Goal: Book appointment/travel/reservation

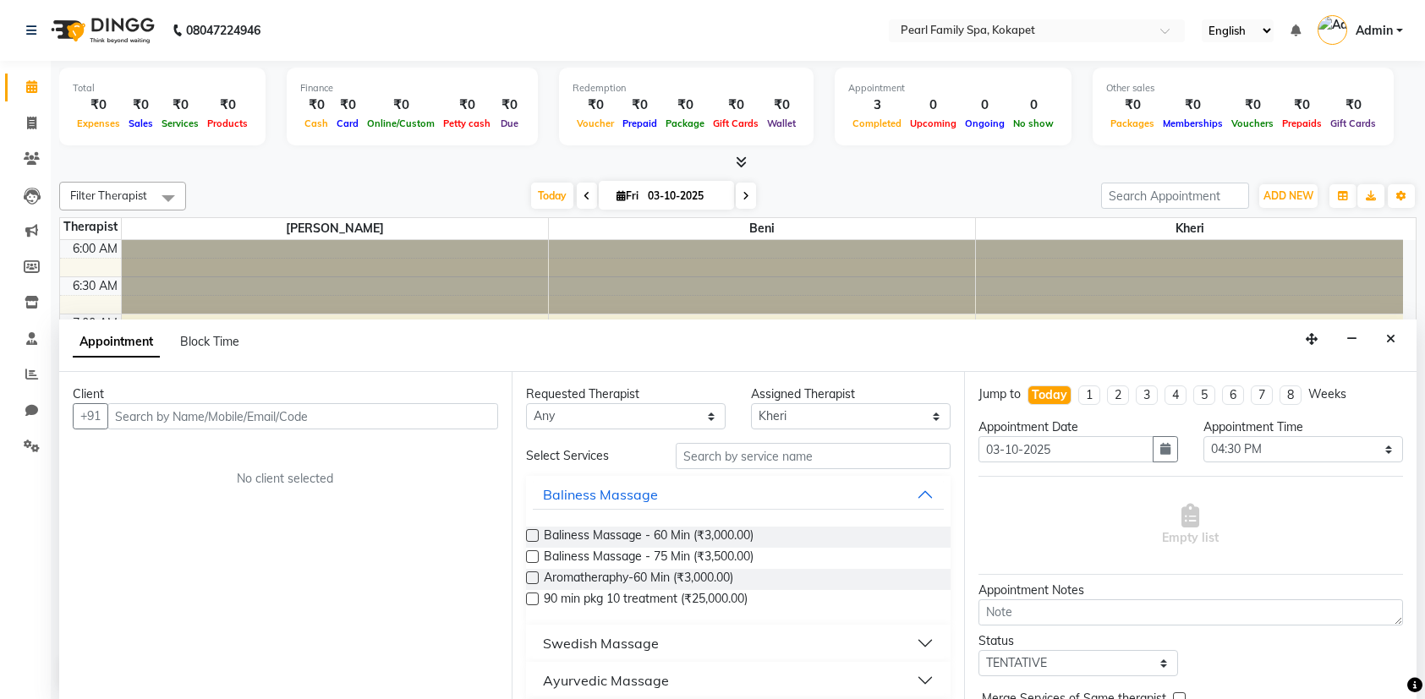
select select "89285"
select select "990"
select select "tentative"
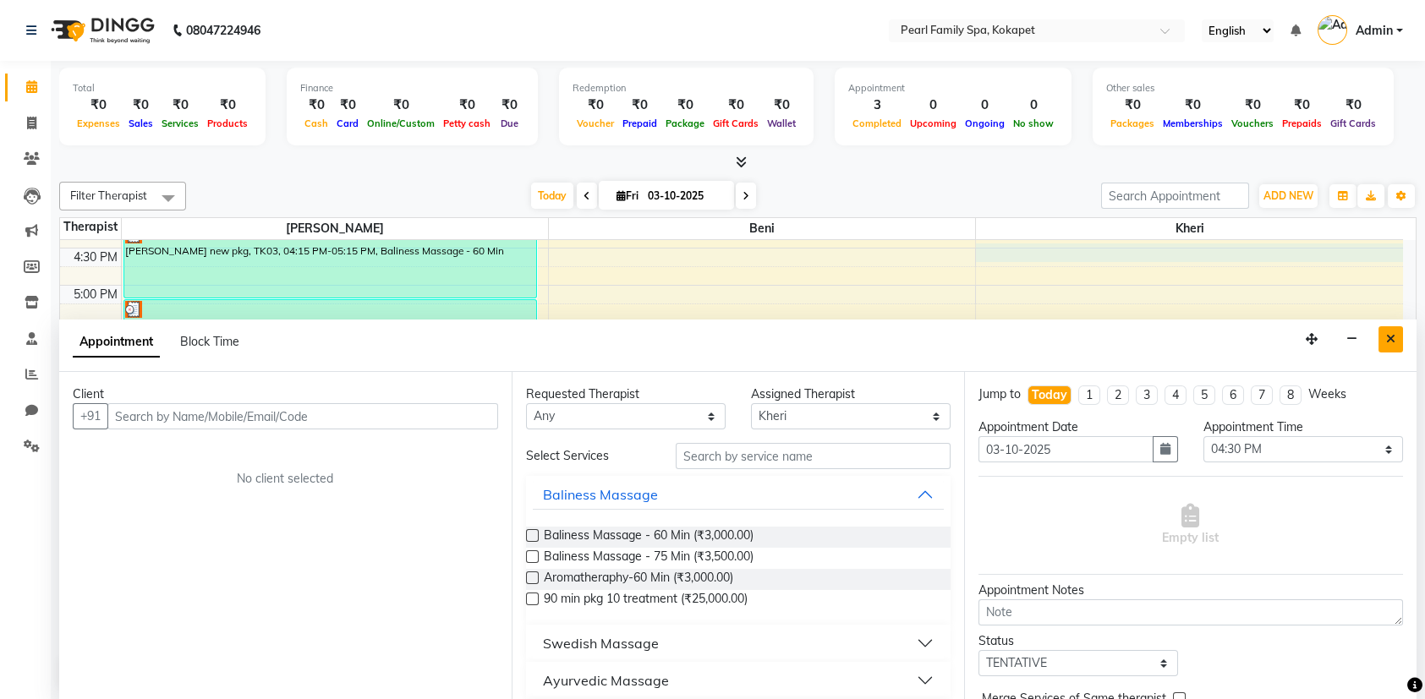
click at [1384, 342] on button "Close" at bounding box center [1391, 339] width 25 height 26
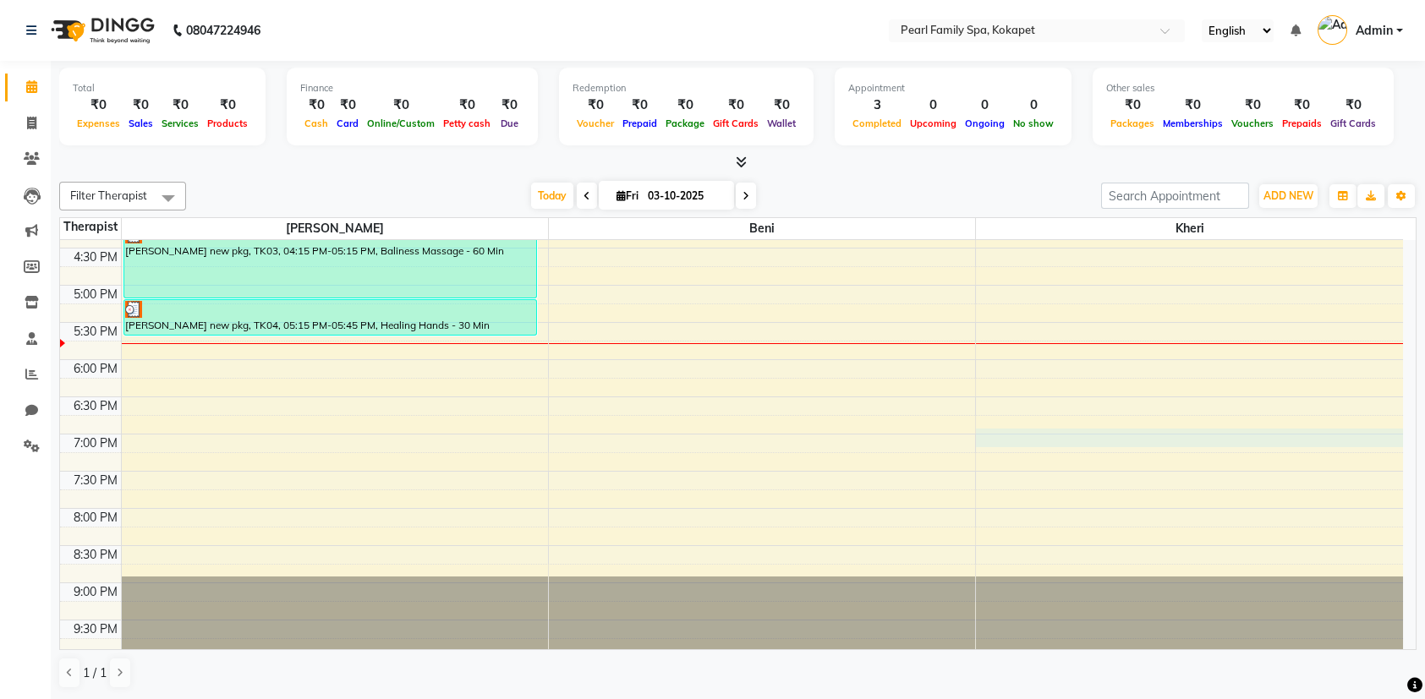
click at [1082, 443] on div "6:00 AM 6:30 AM 7:00 AM 7:30 AM 8:00 AM 8:30 AM 9:00 AM 9:30 AM 10:00 AM 10:30 …" at bounding box center [731, 62] width 1343 height 1190
select select "89285"
select select "tentative"
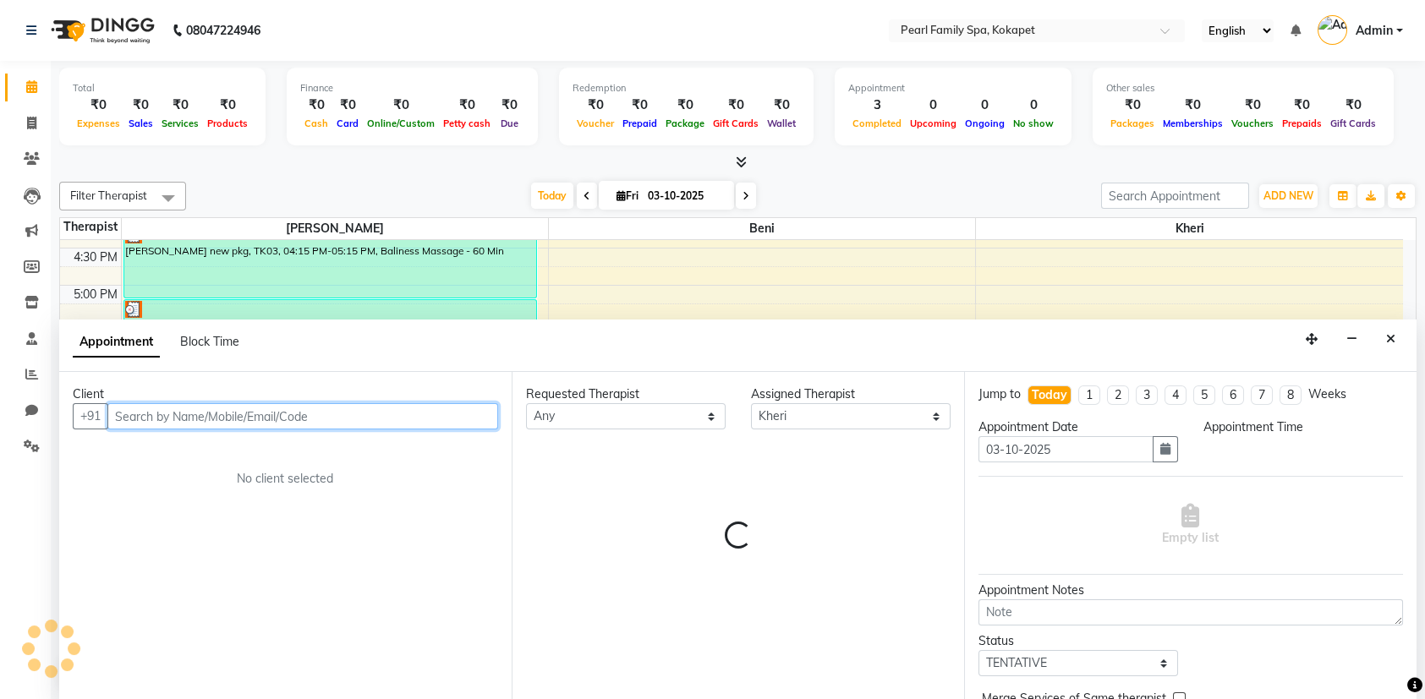
select select "1140"
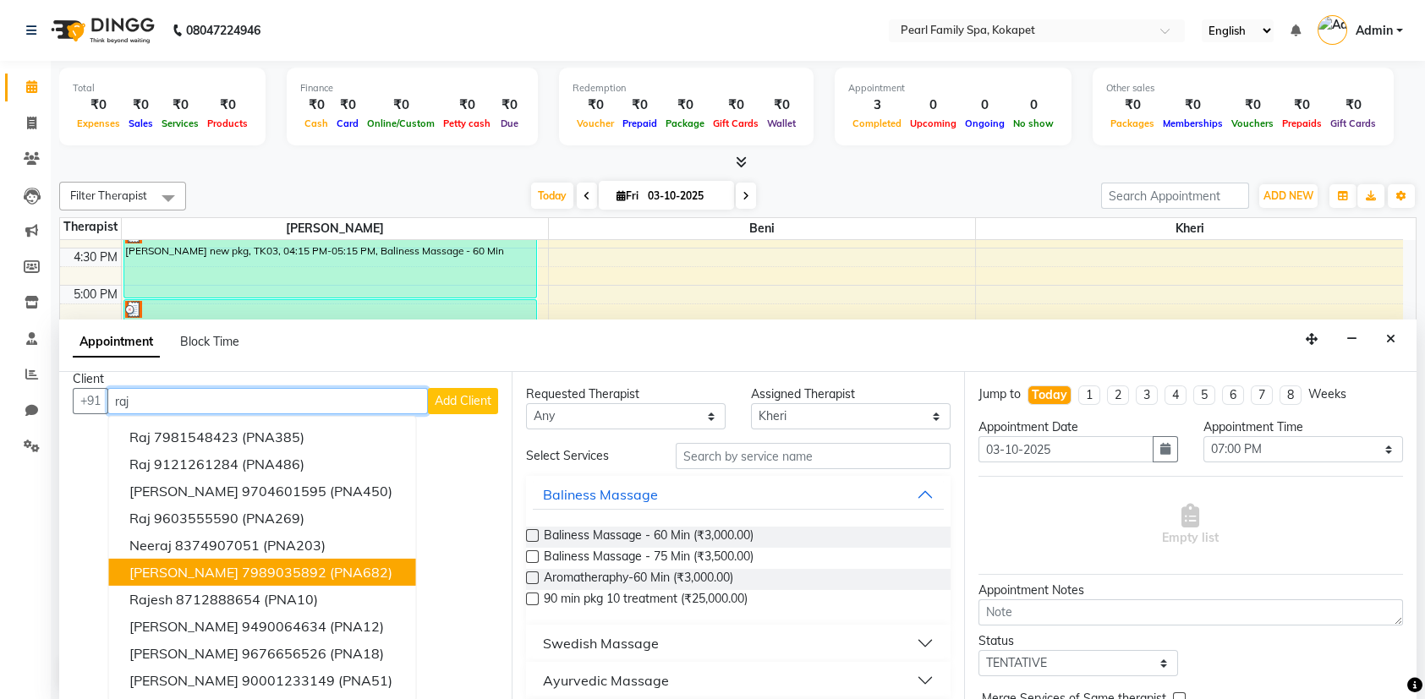
scroll to position [0, 0]
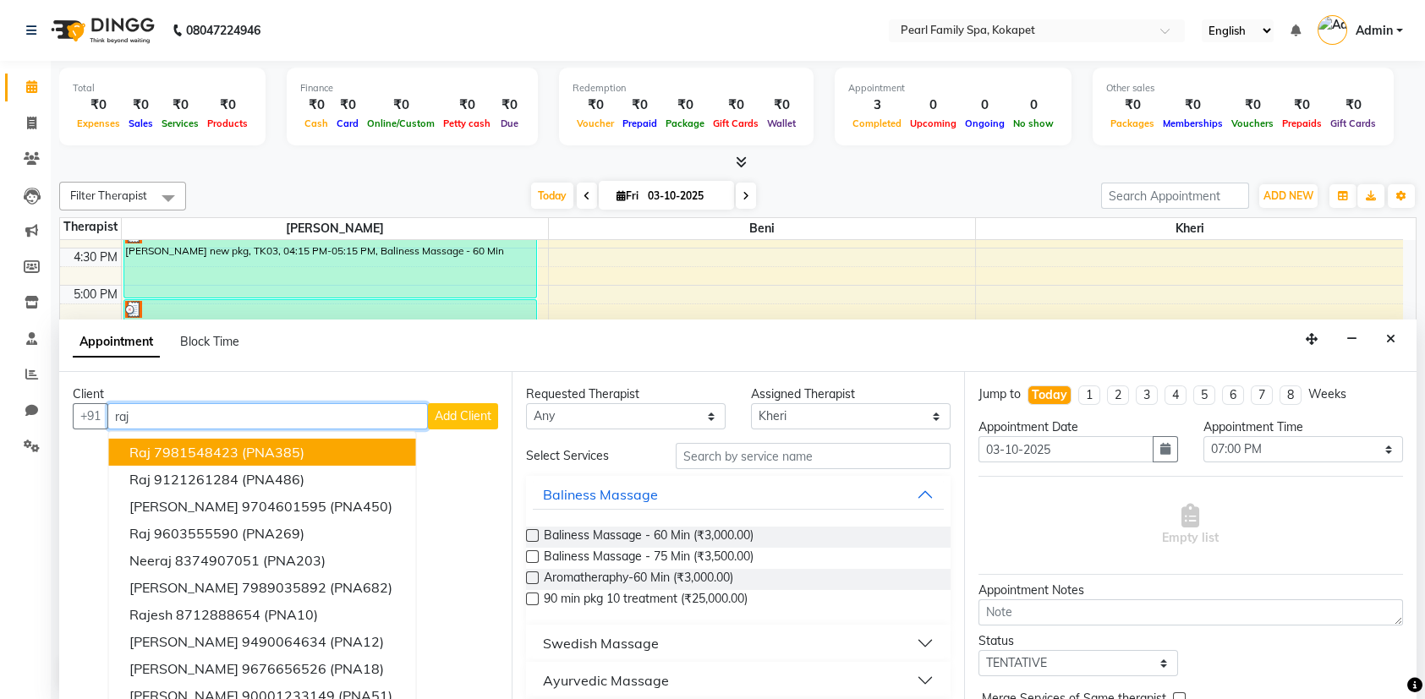
type input "raj"
click at [460, 479] on div "Client +91 [PERSON_NAME] 7981548423 (PNA385) raj 9121261284 (PNA486) [PERSON_NA…" at bounding box center [285, 536] width 452 height 328
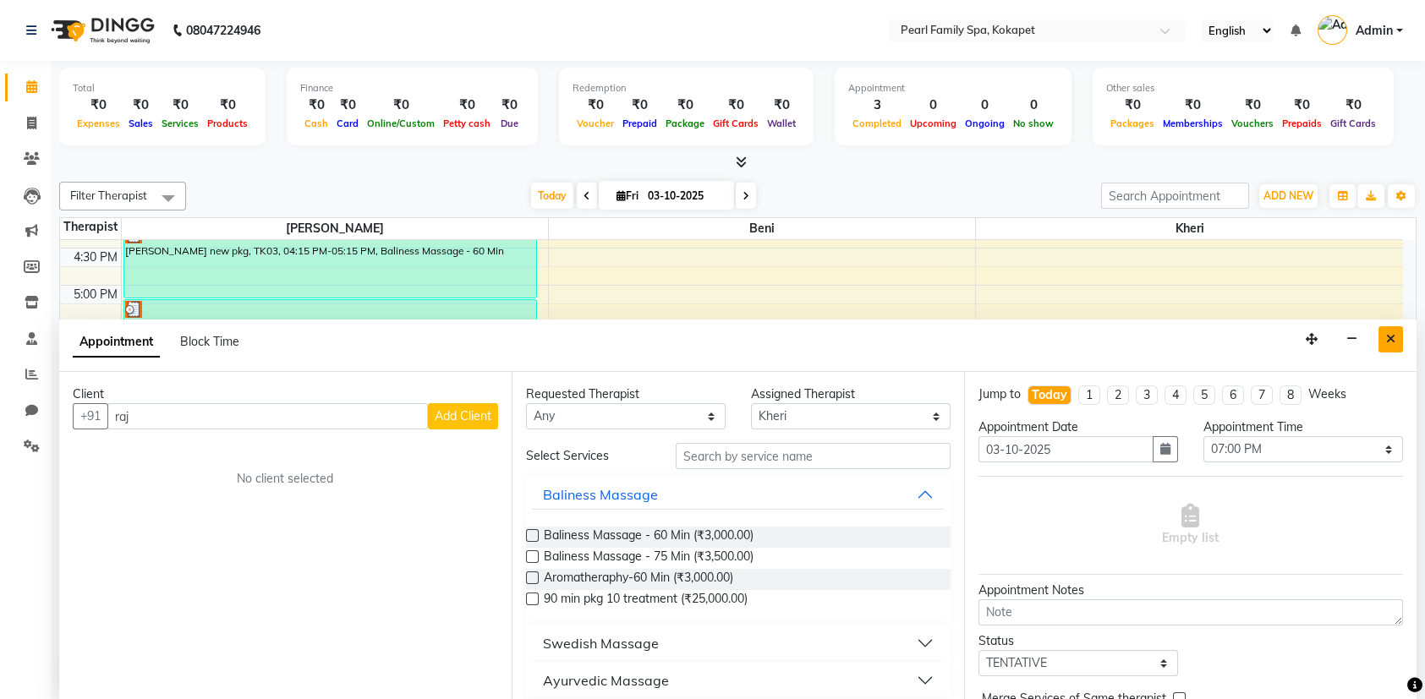
click at [1386, 335] on icon "Close" at bounding box center [1390, 339] width 9 height 12
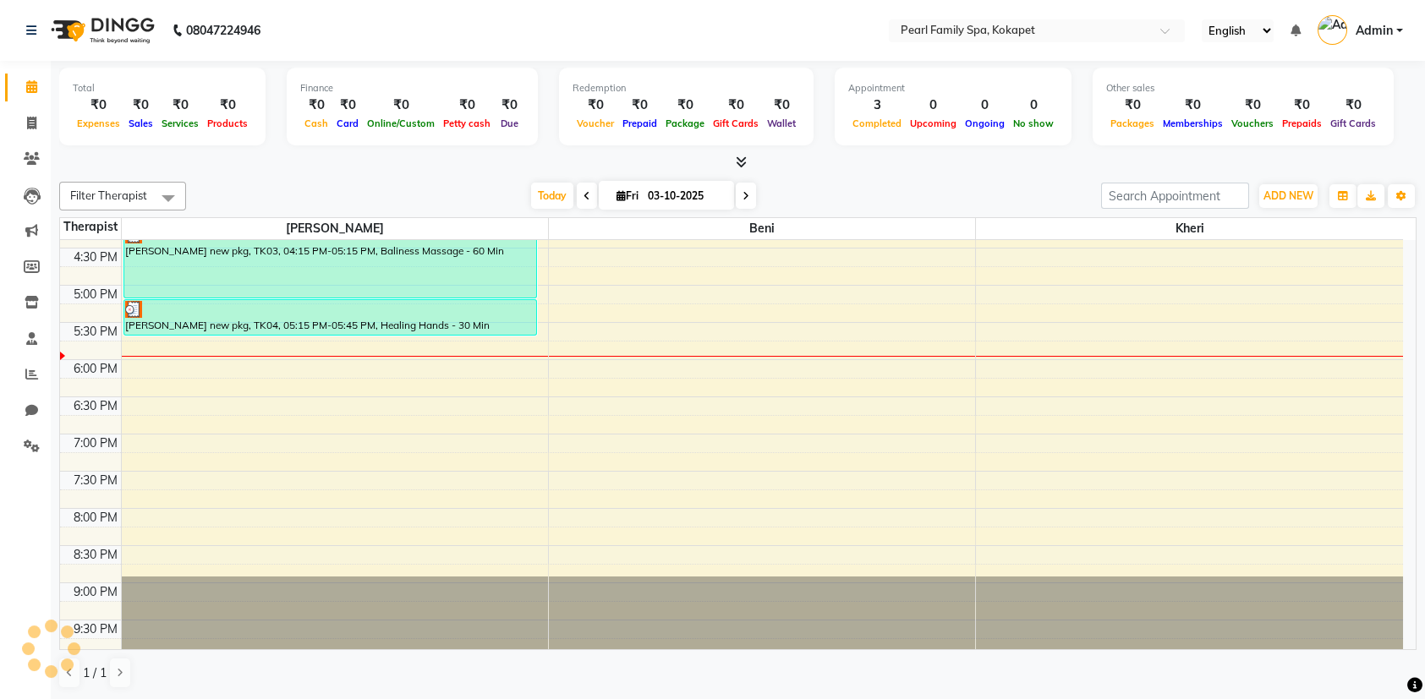
click at [1138, 659] on div "Filter Therapist Select All [PERSON_NAME] Kheri [DATE] [DATE] Toggle Dropdown A…" at bounding box center [737, 435] width 1357 height 521
